Goal: Information Seeking & Learning: Find contact information

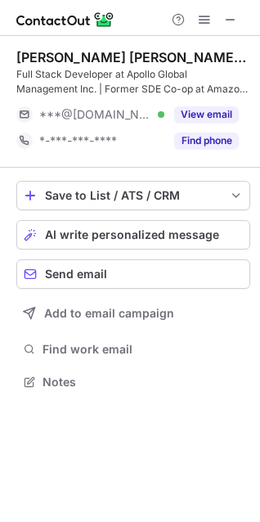
scroll to position [370, 260]
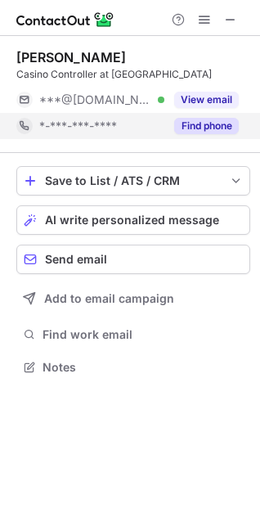
scroll to position [356, 260]
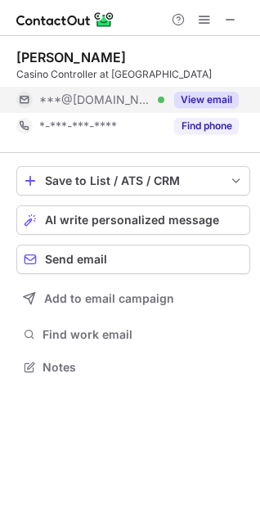
click at [213, 102] on button "View email" at bounding box center [206, 100] width 65 height 16
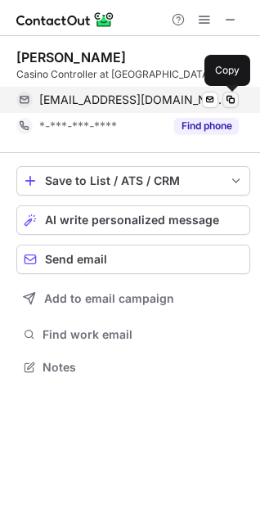
click at [229, 100] on span at bounding box center [230, 99] width 13 height 13
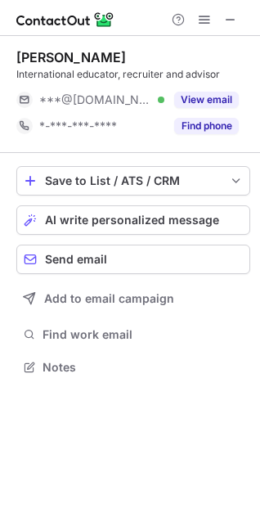
scroll to position [356, 260]
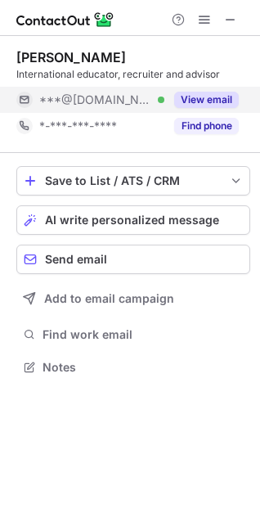
click at [220, 101] on button "View email" at bounding box center [206, 100] width 65 height 16
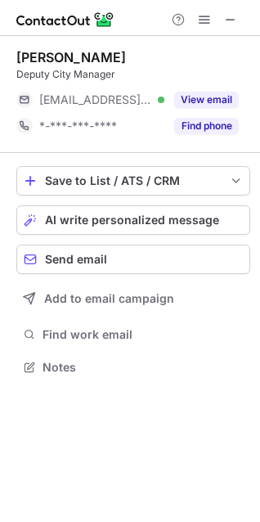
scroll to position [356, 260]
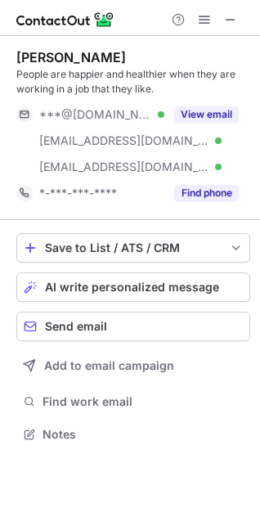
scroll to position [423, 260]
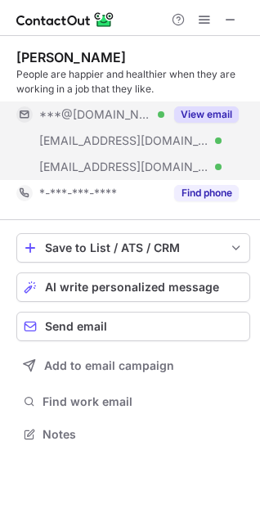
click at [204, 115] on button "View email" at bounding box center [206, 114] width 65 height 16
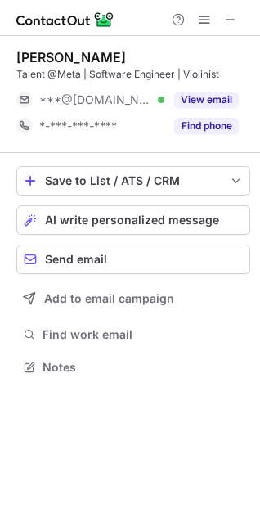
scroll to position [356, 260]
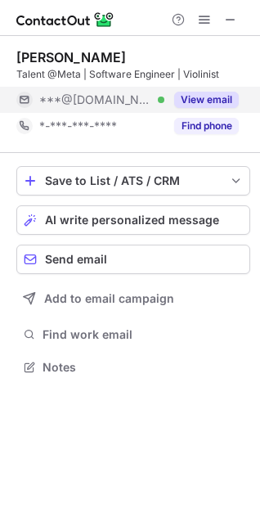
click at [233, 94] on button "View email" at bounding box center [206, 100] width 65 height 16
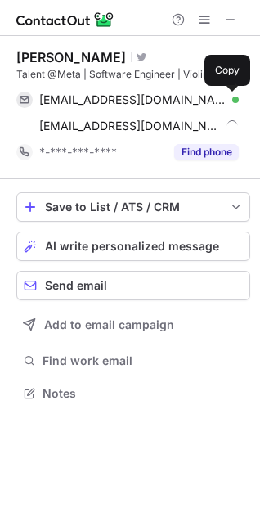
scroll to position [382, 260]
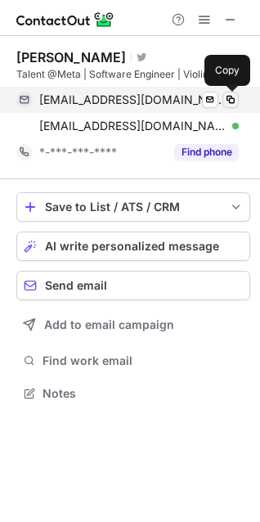
click at [231, 95] on span at bounding box center [230, 99] width 13 height 13
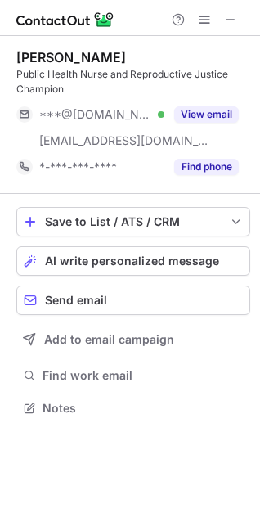
scroll to position [397, 260]
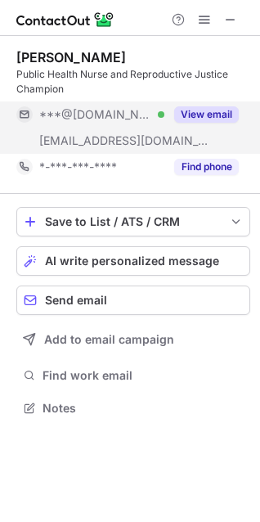
click at [193, 110] on button "View email" at bounding box center [206, 114] width 65 height 16
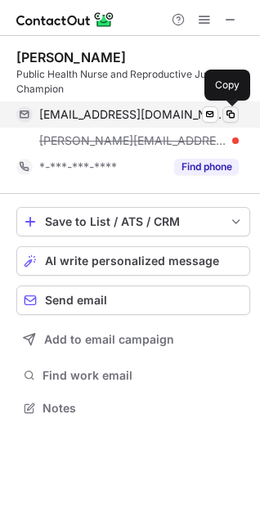
click at [229, 111] on span at bounding box center [230, 114] width 13 height 13
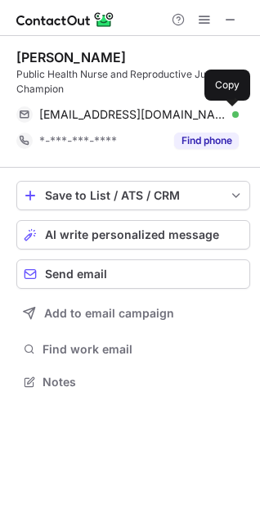
scroll to position [370, 260]
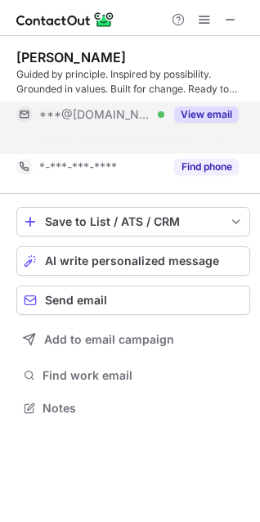
scroll to position [370, 260]
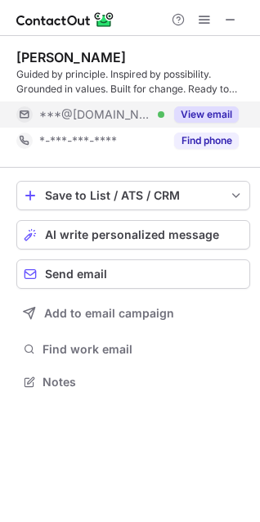
click at [204, 120] on button "View email" at bounding box center [206, 114] width 65 height 16
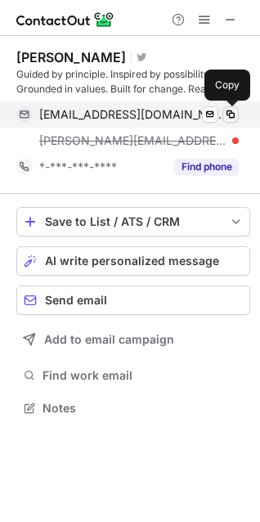
scroll to position [397, 260]
click at [229, 114] on span at bounding box center [230, 114] width 13 height 13
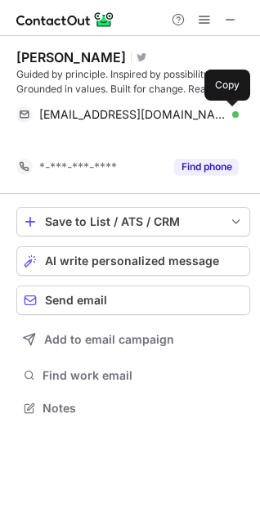
scroll to position [370, 260]
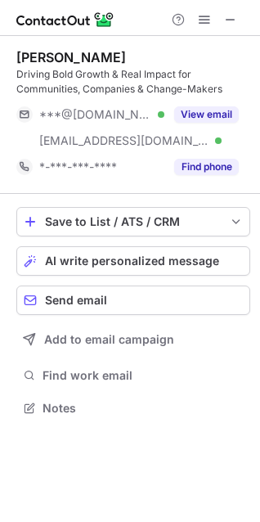
scroll to position [397, 260]
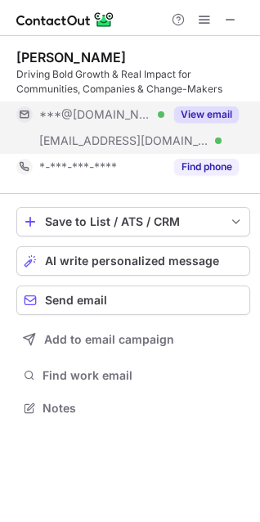
click at [204, 114] on button "View email" at bounding box center [206, 114] width 65 height 16
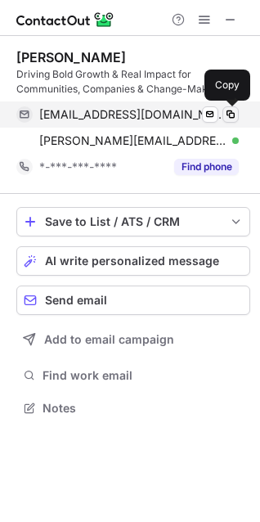
click at [227, 113] on span at bounding box center [230, 114] width 13 height 13
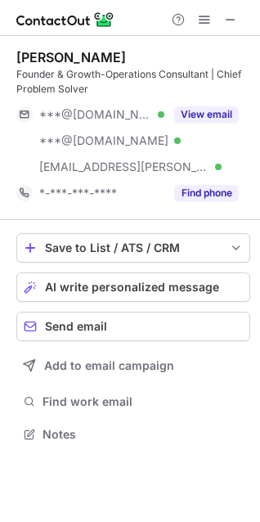
scroll to position [423, 260]
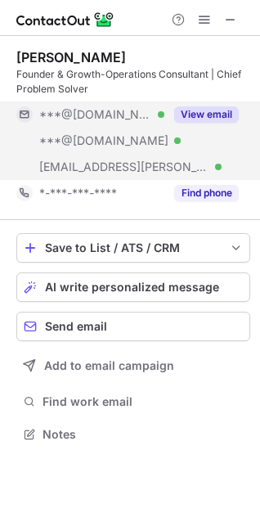
click at [195, 111] on button "View email" at bounding box center [206, 114] width 65 height 16
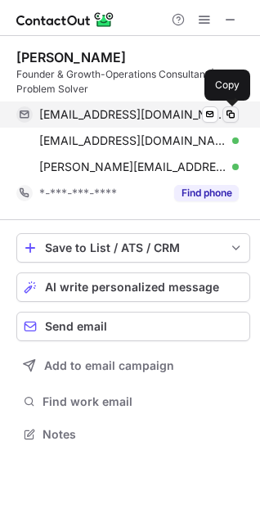
click at [227, 113] on span at bounding box center [230, 114] width 13 height 13
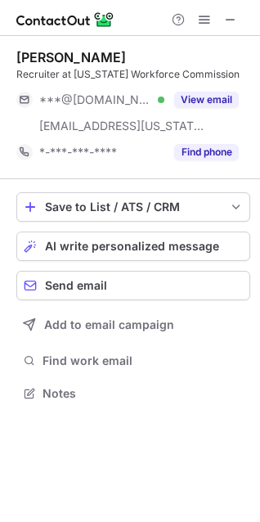
scroll to position [382, 260]
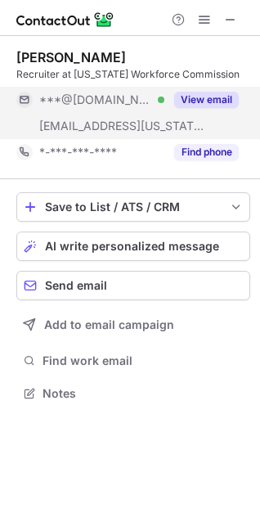
click at [197, 96] on button "View email" at bounding box center [206, 100] width 65 height 16
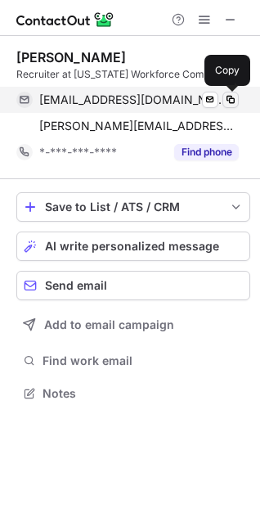
click at [231, 99] on span at bounding box center [230, 99] width 13 height 13
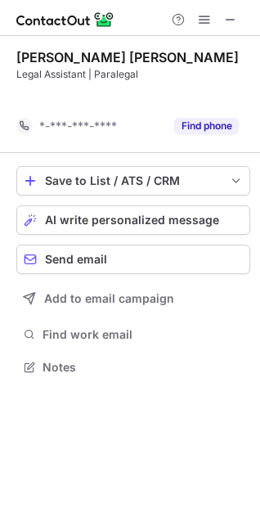
scroll to position [329, 260]
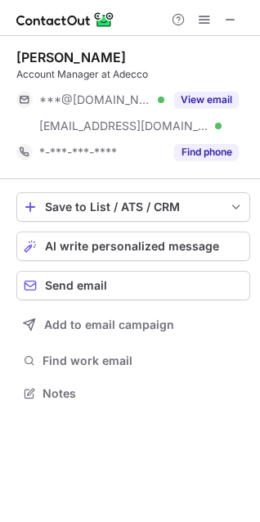
scroll to position [382, 260]
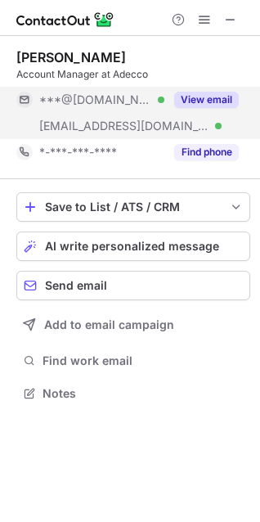
click at [211, 101] on button "View email" at bounding box center [206, 100] width 65 height 16
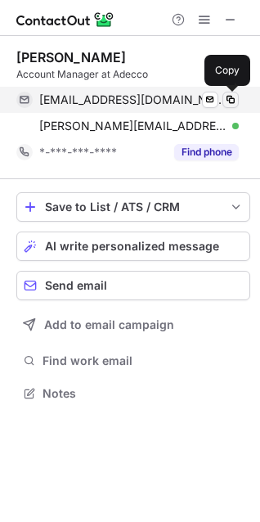
click at [229, 96] on span at bounding box center [230, 99] width 13 height 13
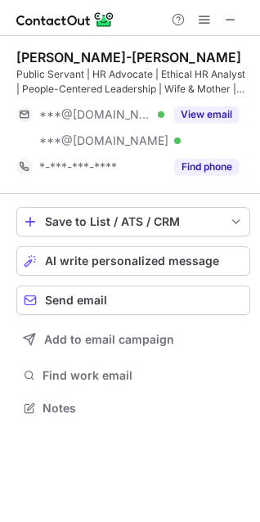
scroll to position [397, 260]
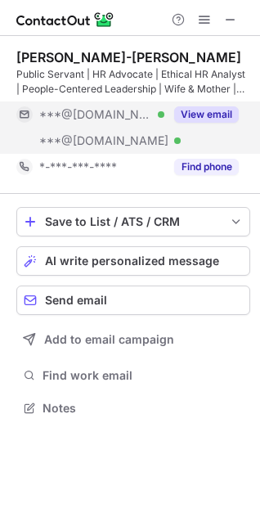
click at [203, 110] on button "View email" at bounding box center [206, 114] width 65 height 16
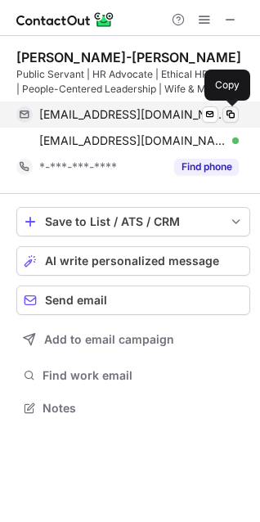
click at [225, 112] on span at bounding box center [230, 114] width 13 height 13
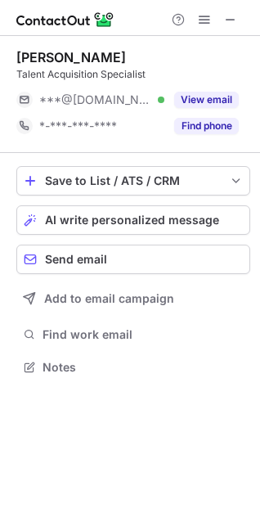
scroll to position [356, 260]
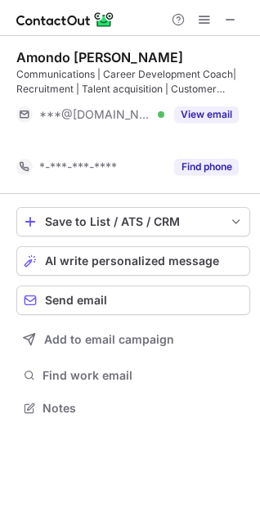
scroll to position [370, 260]
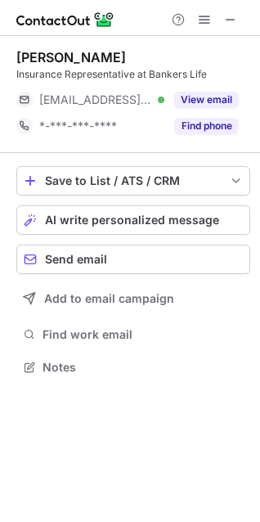
scroll to position [356, 260]
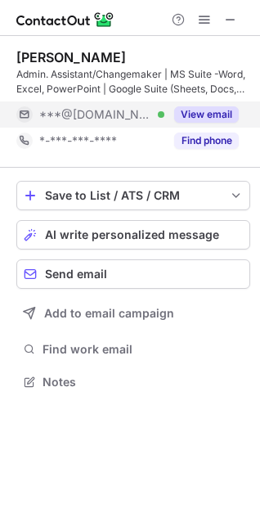
scroll to position [370, 260]
click at [190, 113] on button "View email" at bounding box center [206, 114] width 65 height 16
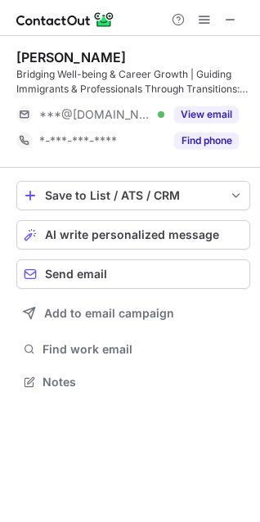
scroll to position [370, 260]
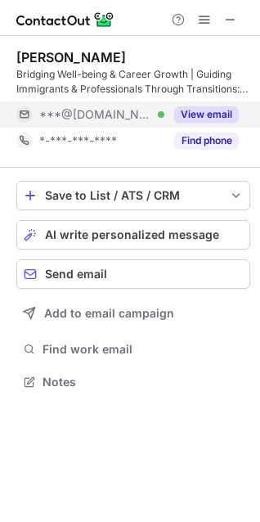
click at [213, 103] on div "View email" at bounding box center [201, 114] width 74 height 26
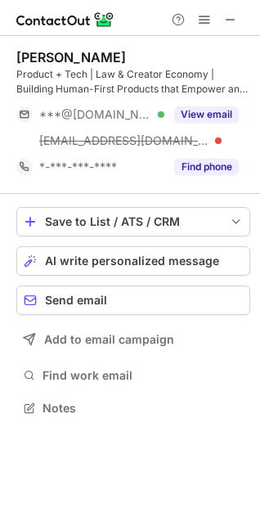
scroll to position [397, 260]
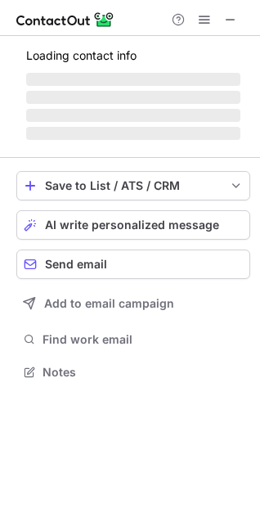
scroll to position [382, 260]
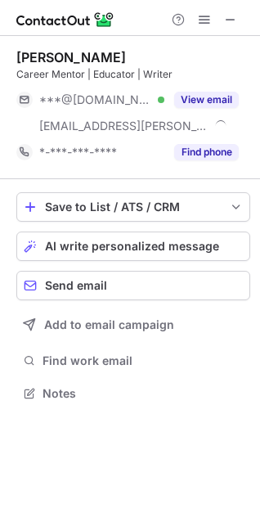
scroll to position [382, 260]
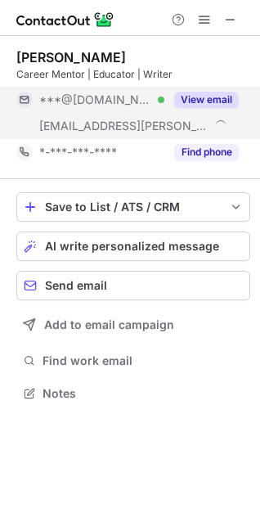
click at [212, 96] on button "View email" at bounding box center [206, 100] width 65 height 16
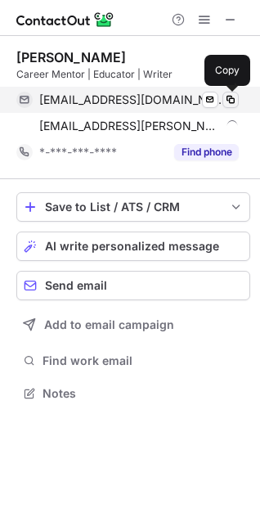
click at [233, 96] on span at bounding box center [230, 99] width 13 height 13
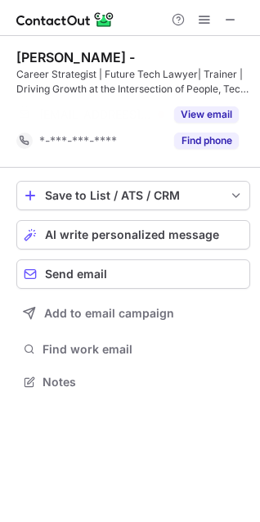
scroll to position [344, 260]
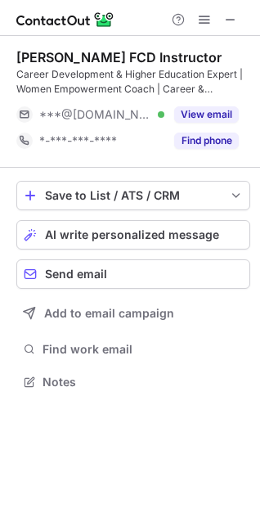
scroll to position [370, 260]
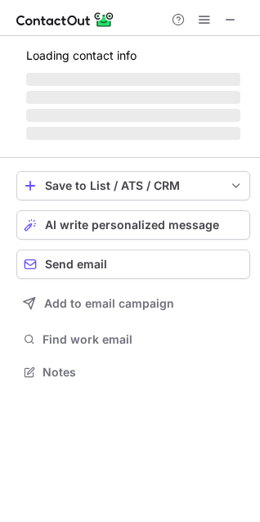
scroll to position [382, 260]
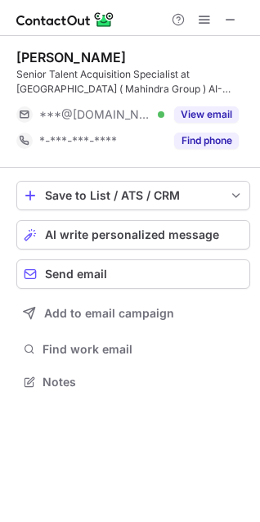
scroll to position [370, 260]
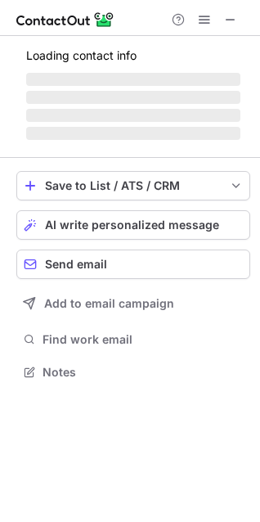
scroll to position [370, 260]
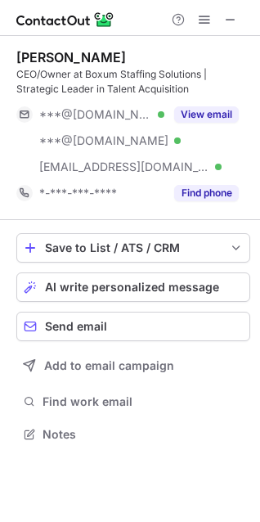
scroll to position [423, 260]
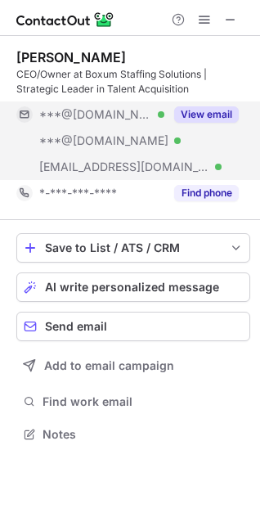
click at [208, 108] on button "View email" at bounding box center [206, 114] width 65 height 16
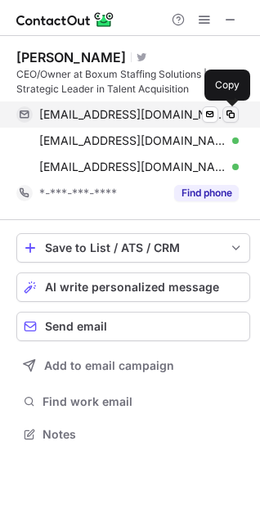
click at [226, 108] on span at bounding box center [230, 114] width 13 height 13
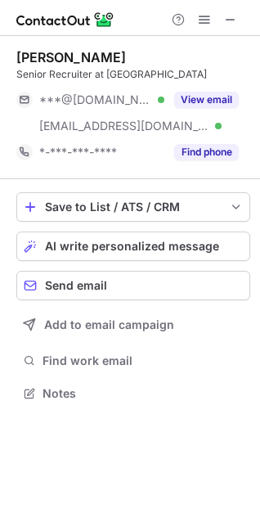
scroll to position [382, 260]
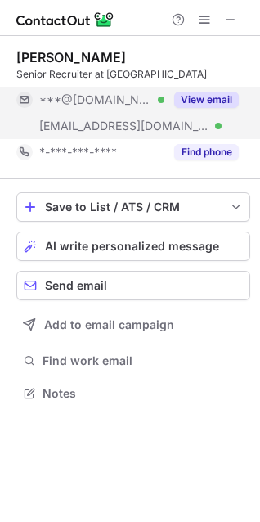
click at [196, 94] on button "View email" at bounding box center [206, 100] width 65 height 16
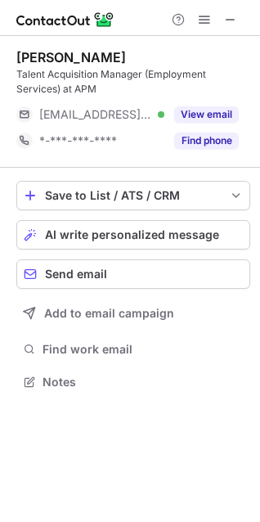
scroll to position [370, 260]
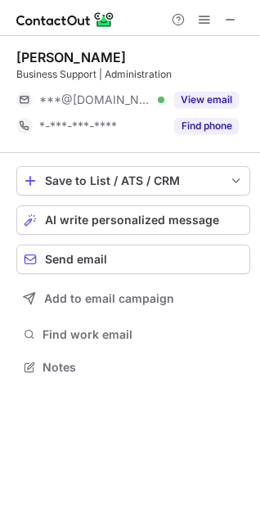
scroll to position [356, 260]
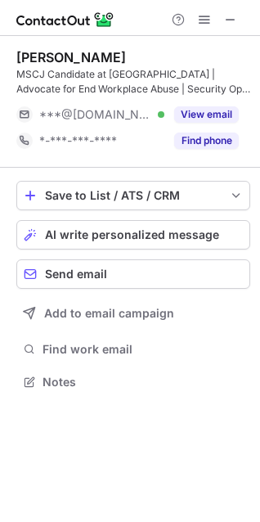
scroll to position [370, 260]
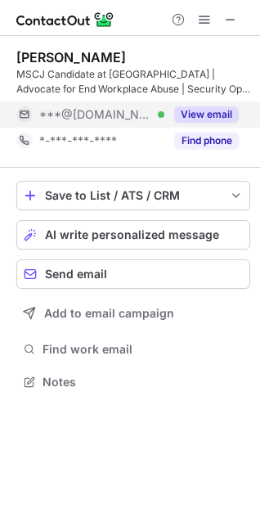
click at [192, 108] on button "View email" at bounding box center [206, 114] width 65 height 16
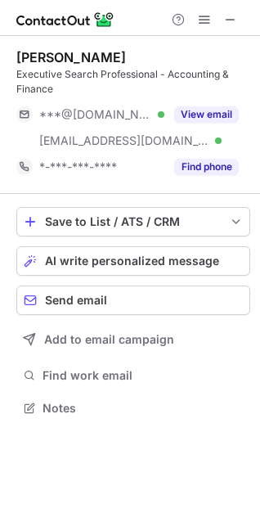
scroll to position [397, 260]
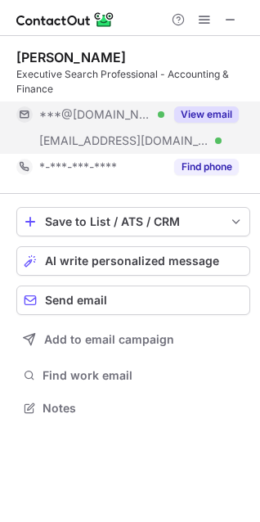
click at [209, 112] on button "View email" at bounding box center [206, 114] width 65 height 16
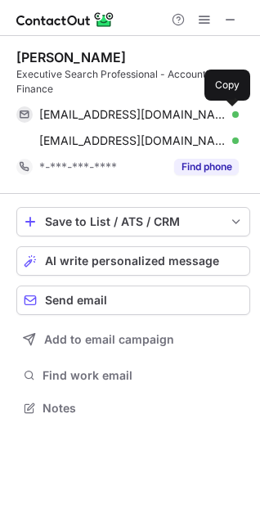
click at [235, 114] on span at bounding box center [230, 114] width 13 height 13
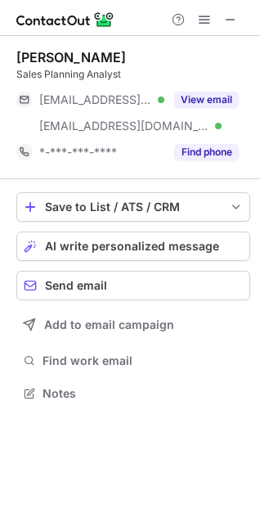
scroll to position [382, 260]
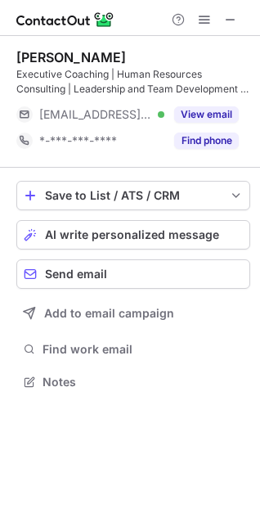
scroll to position [370, 260]
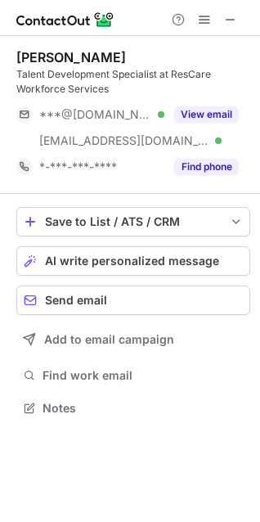
scroll to position [397, 260]
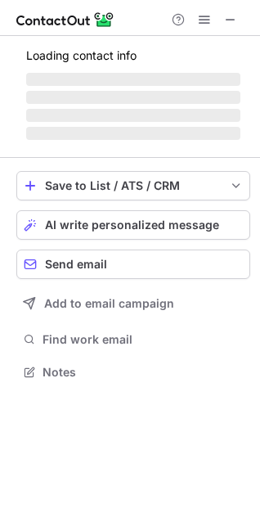
scroll to position [397, 260]
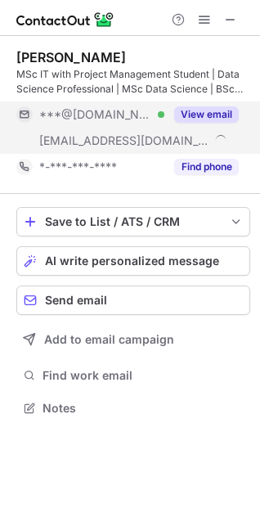
click at [194, 110] on button "View email" at bounding box center [206, 114] width 65 height 16
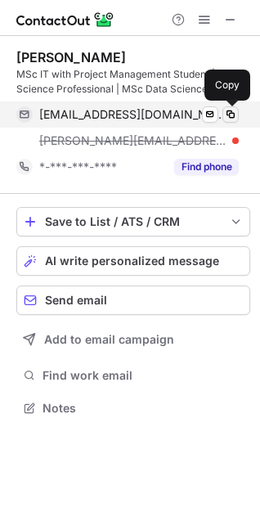
click at [227, 116] on span at bounding box center [230, 114] width 13 height 13
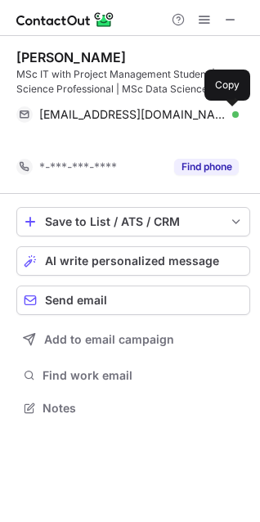
scroll to position [370, 260]
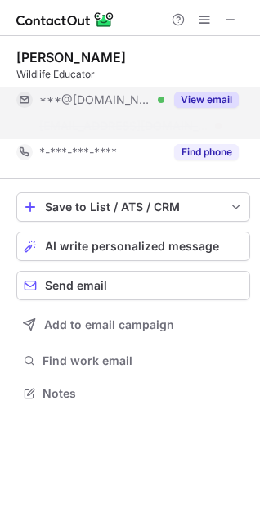
scroll to position [356, 260]
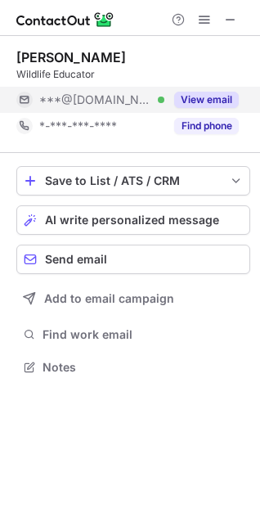
click at [216, 101] on button "View email" at bounding box center [206, 100] width 65 height 16
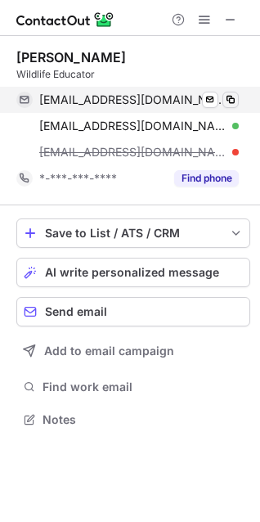
scroll to position [408, 260]
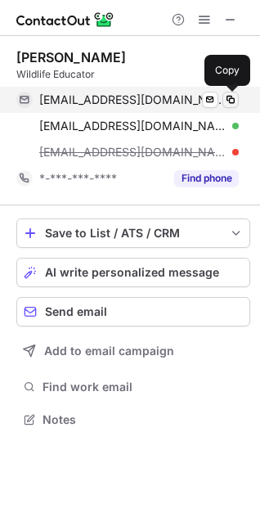
click at [231, 99] on span at bounding box center [230, 99] width 13 height 13
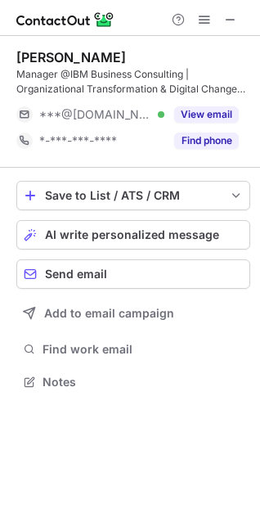
scroll to position [370, 260]
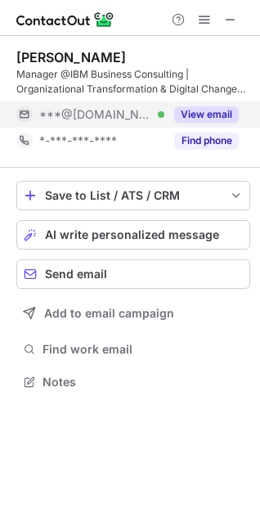
click at [215, 114] on button "View email" at bounding box center [206, 114] width 65 height 16
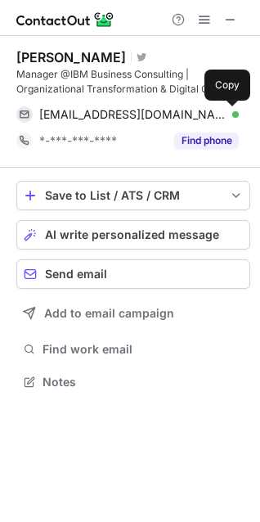
click at [231, 113] on span at bounding box center [230, 114] width 13 height 13
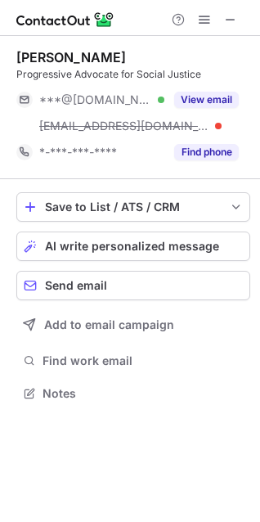
scroll to position [382, 260]
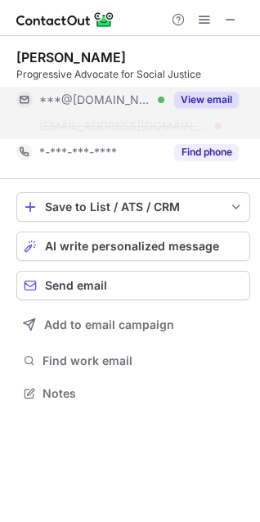
click at [198, 101] on button "View email" at bounding box center [206, 100] width 65 height 16
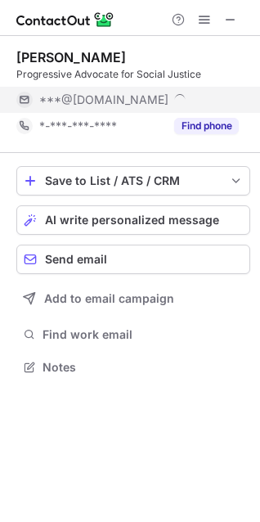
scroll to position [356, 260]
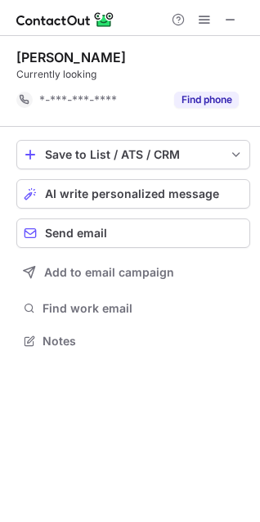
scroll to position [329, 260]
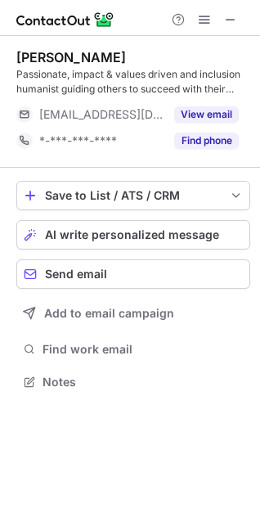
scroll to position [370, 260]
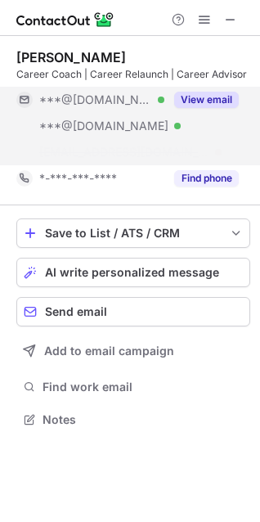
scroll to position [382, 260]
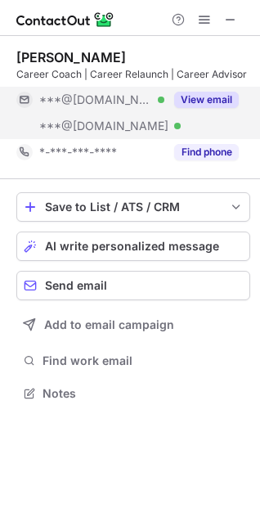
click at [196, 88] on div "View email" at bounding box center [201, 100] width 74 height 26
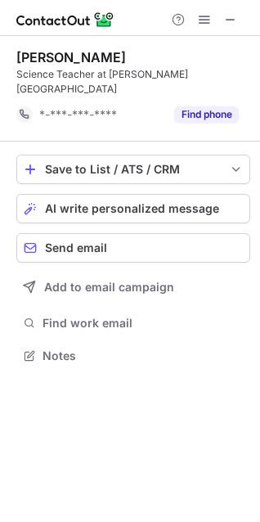
scroll to position [329, 260]
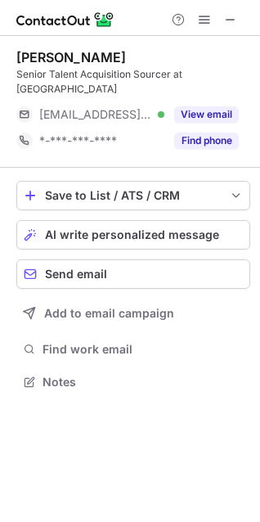
scroll to position [370, 260]
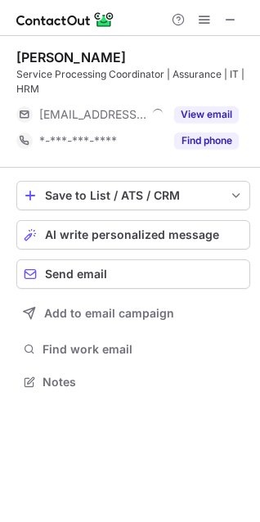
scroll to position [370, 260]
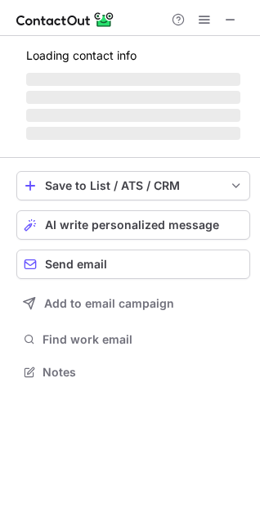
scroll to position [356, 260]
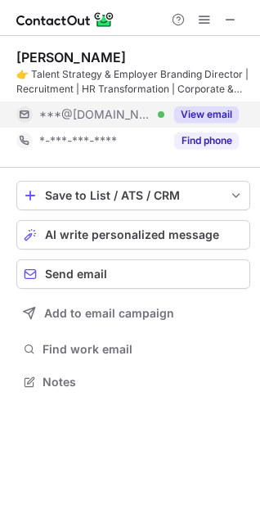
click at [198, 106] on button "View email" at bounding box center [206, 114] width 65 height 16
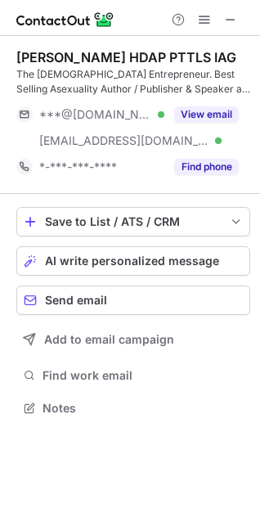
scroll to position [397, 260]
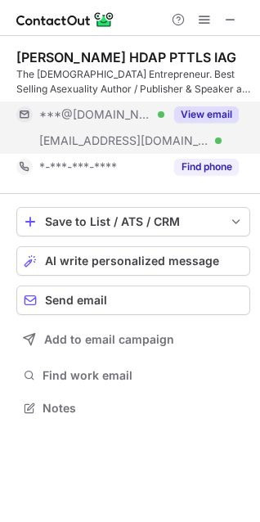
click at [208, 108] on button "View email" at bounding box center [206, 114] width 65 height 16
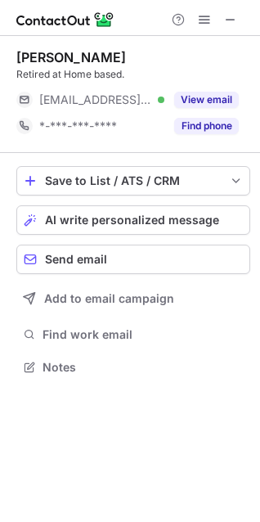
scroll to position [356, 260]
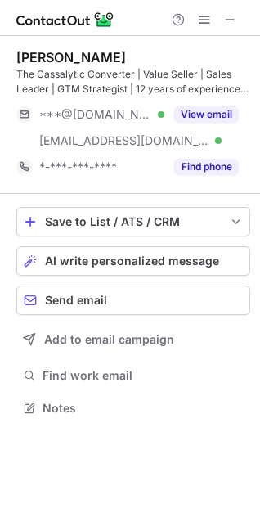
scroll to position [397, 260]
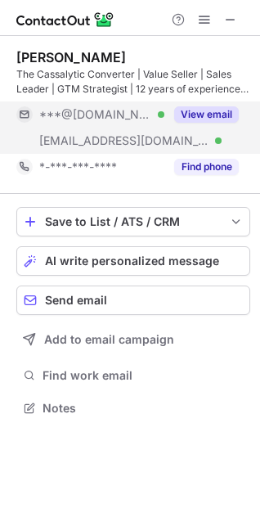
click at [200, 111] on button "View email" at bounding box center [206, 114] width 65 height 16
